Goal: Task Accomplishment & Management: Manage account settings

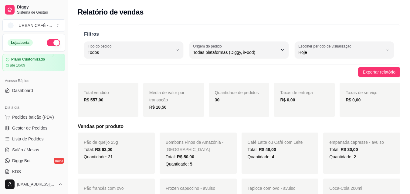
select select "ALL"
select select "0"
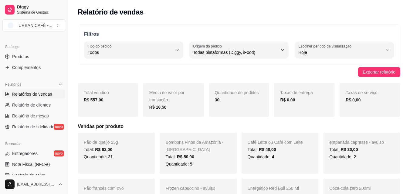
scroll to position [156, 0]
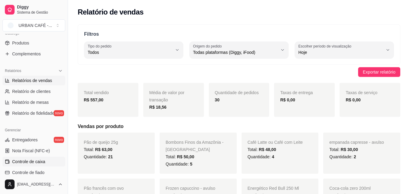
click at [43, 161] on span "Controle de caixa" at bounding box center [28, 162] width 33 height 6
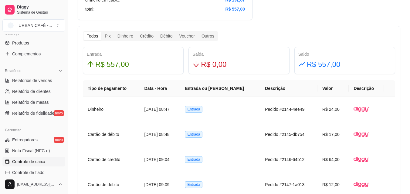
scroll to position [332, 0]
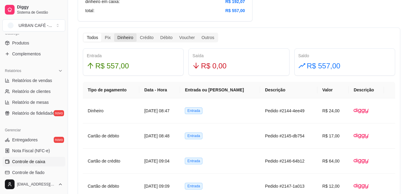
click at [121, 37] on div "Dinheiro" at bounding box center [125, 37] width 22 height 8
click at [114, 33] on input "Dinheiro" at bounding box center [114, 33] width 0 height 0
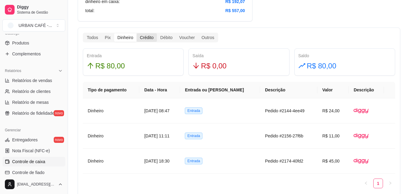
click at [154, 37] on div "Crédito" at bounding box center [146, 37] width 20 height 8
click at [136, 33] on input "Crédito" at bounding box center [136, 33] width 0 height 0
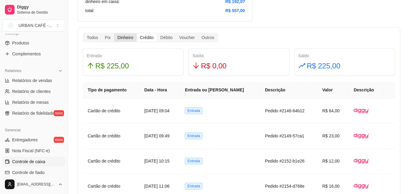
click at [128, 39] on div "Dinheiro" at bounding box center [125, 37] width 22 height 8
click at [114, 33] on input "Dinheiro" at bounding box center [114, 33] width 0 height 0
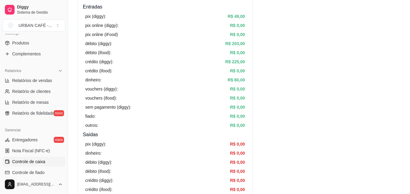
scroll to position [80, 0]
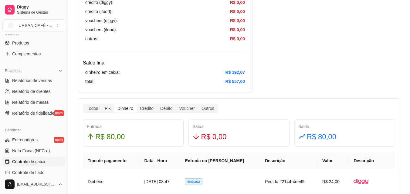
scroll to position [287, 0]
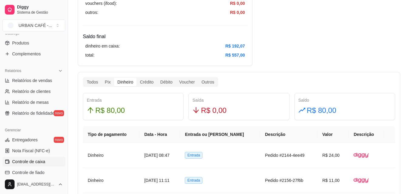
click at [127, 83] on div "Dinheiro" at bounding box center [125, 82] width 22 height 8
click at [114, 78] on input "Dinheiro" at bounding box center [114, 78] width 0 height 0
click at [127, 83] on div "Dinheiro" at bounding box center [125, 82] width 22 height 8
click at [114, 78] on input "Dinheiro" at bounding box center [114, 78] width 0 height 0
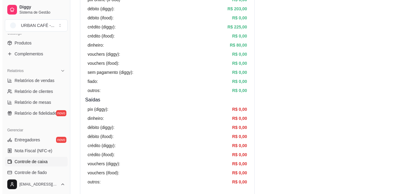
scroll to position [0, 0]
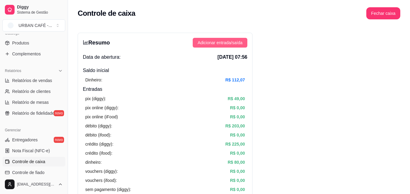
click at [220, 42] on span "Adicionar entrada/saída" at bounding box center [219, 42] width 45 height 7
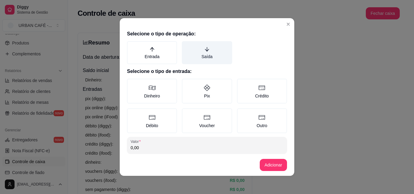
click at [206, 59] on label "Saída" at bounding box center [207, 52] width 50 height 23
click at [186, 46] on button "Saída" at bounding box center [184, 43] width 5 height 5
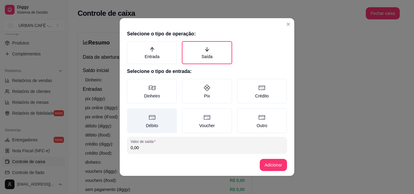
click at [150, 128] on label "Débito" at bounding box center [152, 121] width 50 height 25
click at [132, 113] on button "Débito" at bounding box center [129, 110] width 5 height 5
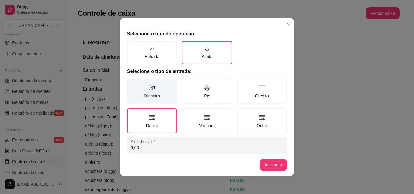
click at [152, 101] on label "Dinheiro" at bounding box center [152, 91] width 50 height 25
click at [132, 83] on button "Dinheiro" at bounding box center [129, 81] width 5 height 5
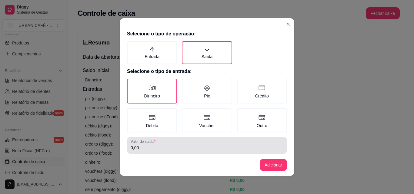
click at [153, 151] on input "0,00" at bounding box center [207, 148] width 153 height 6
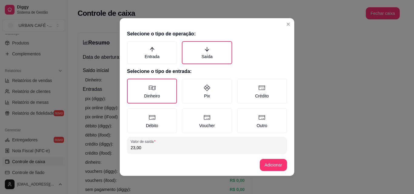
type input "23,00"
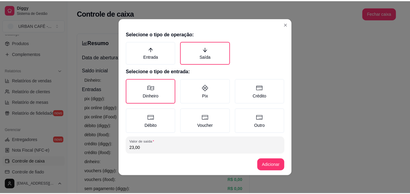
scroll to position [32, 0]
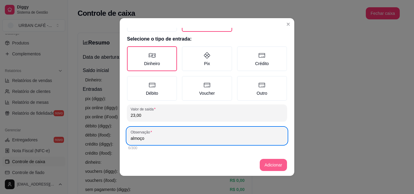
type input "almoço"
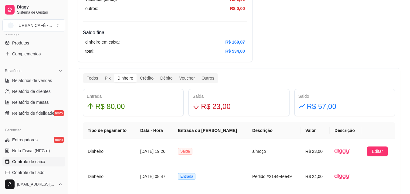
scroll to position [293, 0]
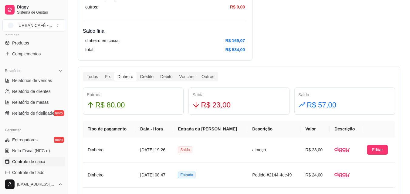
click at [119, 76] on div "Dinheiro" at bounding box center [125, 76] width 22 height 8
click at [114, 72] on input "Dinheiro" at bounding box center [114, 72] width 0 height 0
click at [119, 76] on div "Dinheiro" at bounding box center [125, 76] width 22 height 8
click at [114, 72] on input "Dinheiro" at bounding box center [114, 72] width 0 height 0
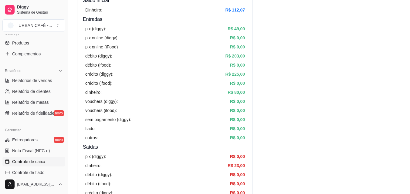
scroll to position [0, 0]
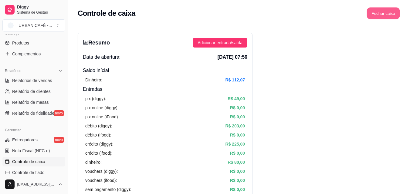
click at [383, 14] on button "Fechar caixa" at bounding box center [383, 14] width 33 height 12
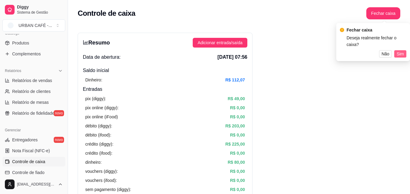
click at [397, 51] on span "Sim" at bounding box center [399, 54] width 7 height 7
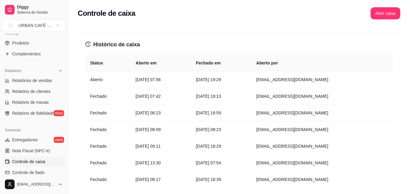
click at [65, 109] on div "Diggy Sistema de Gestão URBAN CAFÉ - ... Loja aberta Plano Customizado até 10/0…" at bounding box center [34, 97] width 68 height 194
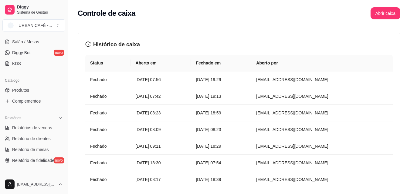
scroll to position [112, 0]
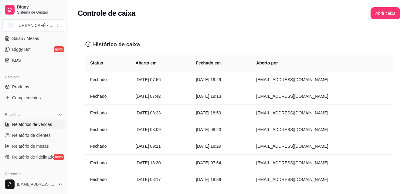
click at [42, 122] on span "Relatórios de vendas" at bounding box center [32, 125] width 40 height 6
select select "ALL"
select select "0"
